Goal: Information Seeking & Learning: Learn about a topic

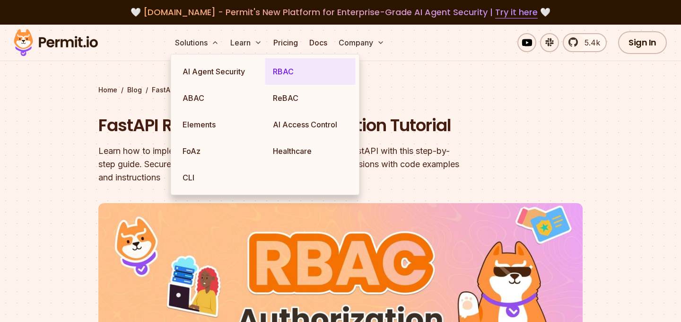
click at [292, 65] on link "RBAC" at bounding box center [310, 71] width 90 height 26
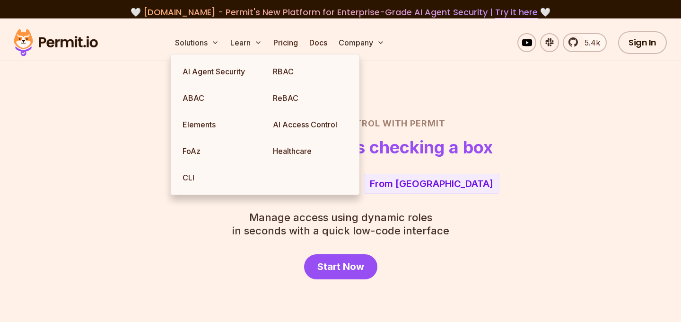
click at [555, 224] on div "Role Based Access Control with Permit RBAC now as easy as checking a box Player…" at bounding box center [341, 198] width 636 height 162
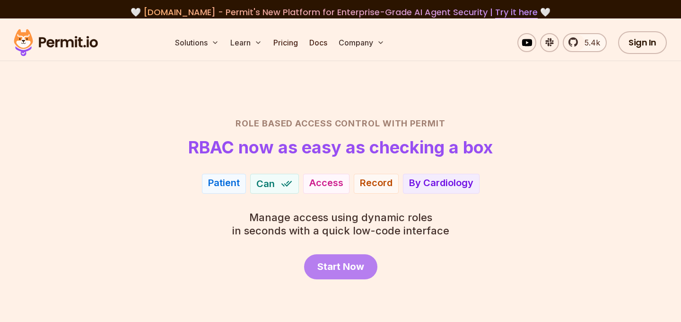
click at [332, 269] on span "Start Now" at bounding box center [340, 266] width 47 height 13
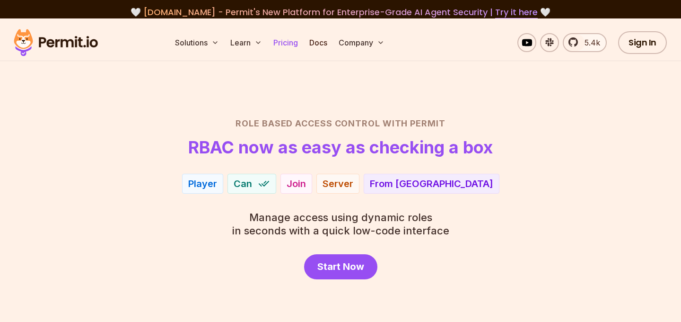
click at [292, 44] on link "Pricing" at bounding box center [286, 42] width 32 height 19
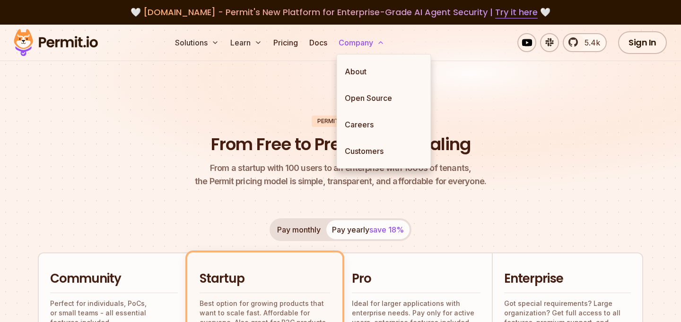
click at [369, 47] on button "Company" at bounding box center [361, 42] width 53 height 19
click at [369, 46] on button "Company" at bounding box center [361, 42] width 53 height 19
